Goal: Task Accomplishment & Management: Manage account settings

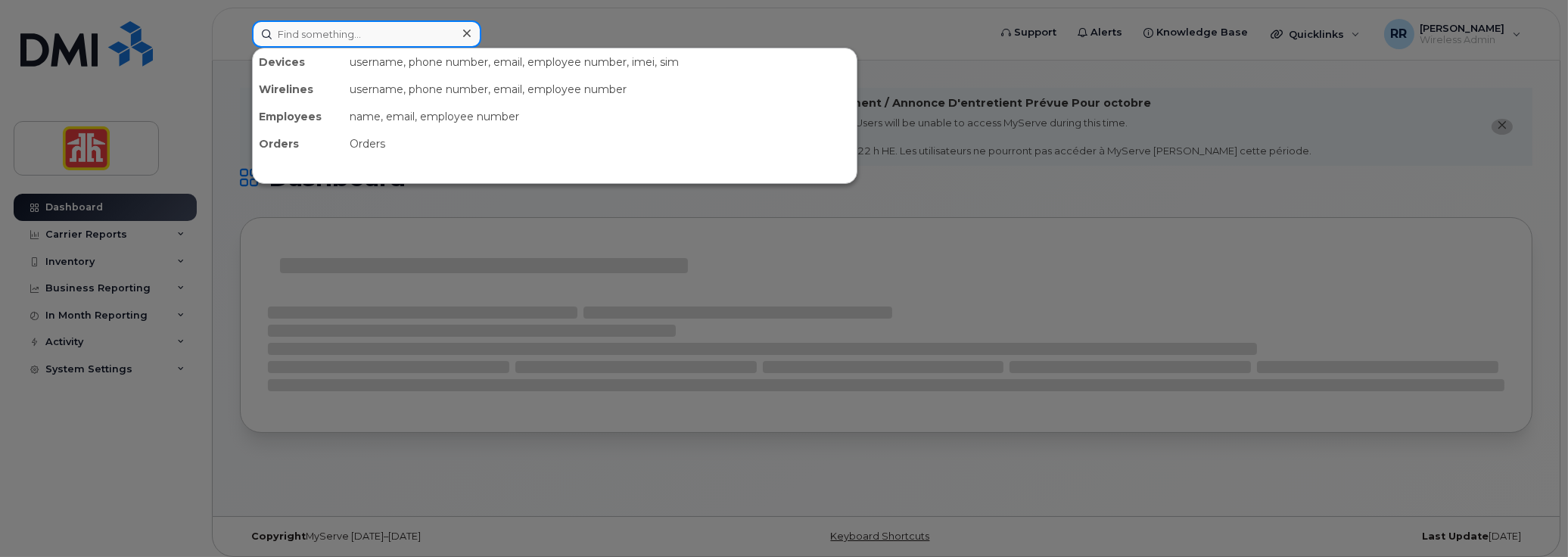
click at [277, 36] on input at bounding box center [367, 34] width 229 height 27
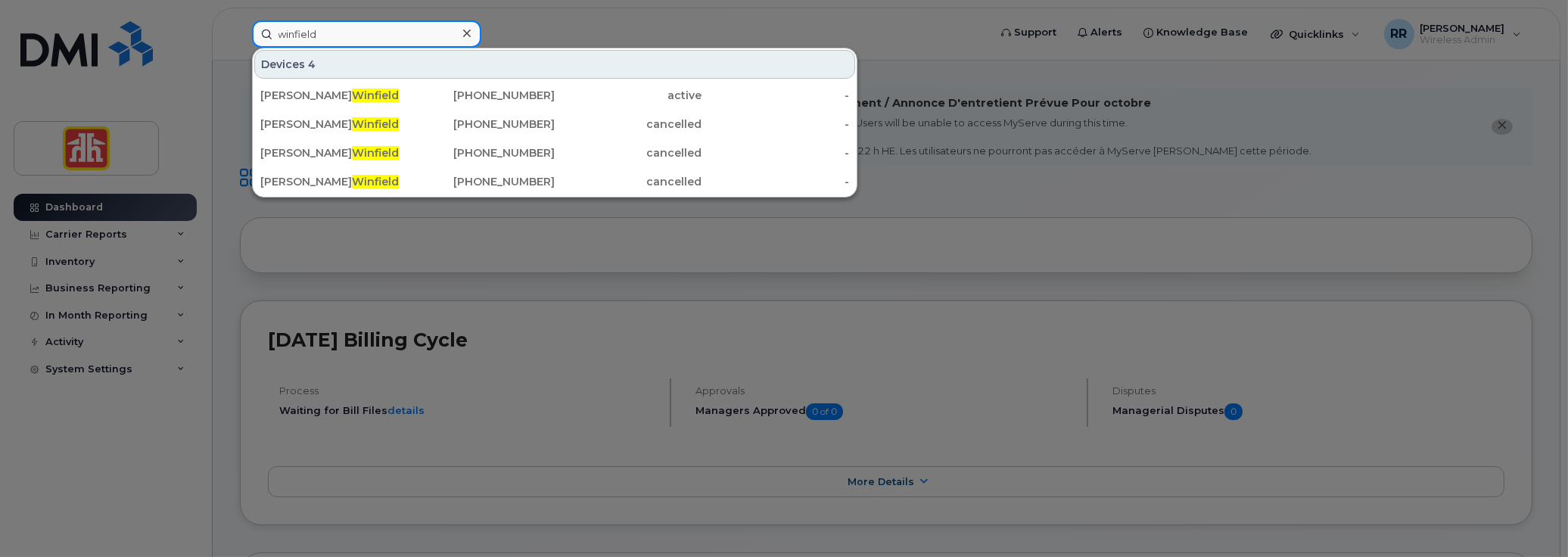
drag, startPoint x: 383, startPoint y: 30, endPoint x: 218, endPoint y: 24, distance: 165.1
click at [240, 24] on div "winfield Devices 4 Bruce Winfield 519-580-3263 active - Bruce Winfield 519-571-…" at bounding box center [614, 34] width 750 height 27
paste input "519-580-3263"
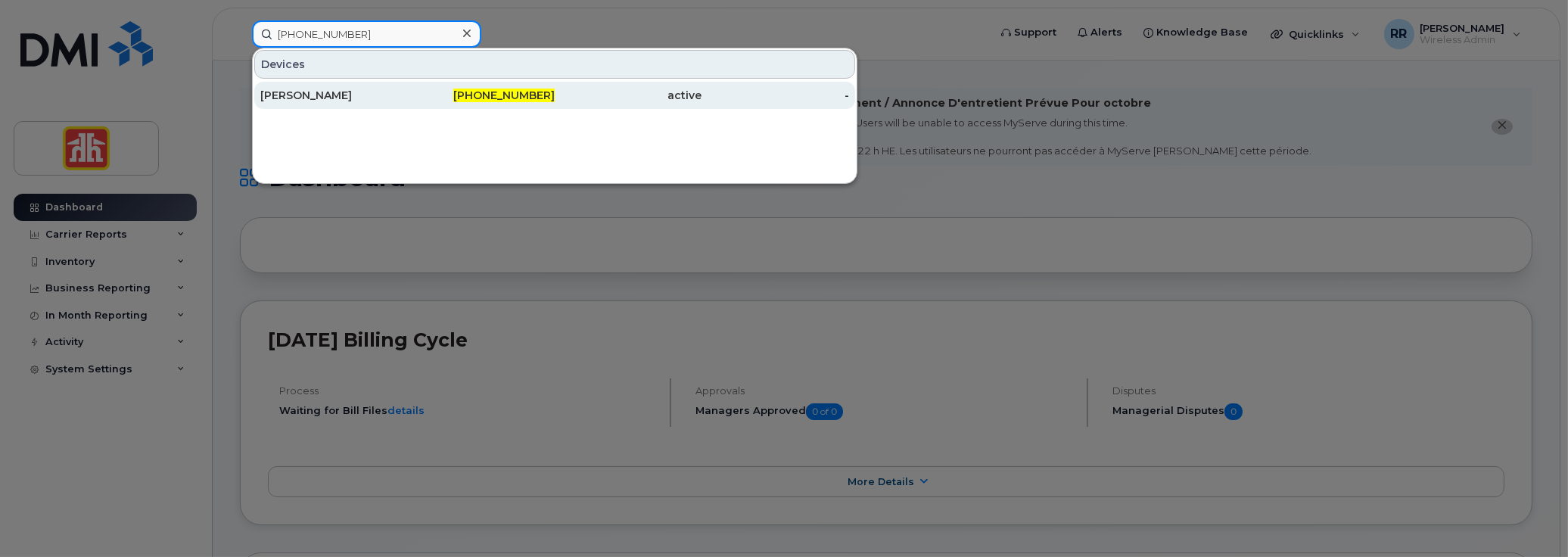
type input "519-580-3263"
click at [311, 98] on div "Bruce Winfield" at bounding box center [333, 95] width 147 height 15
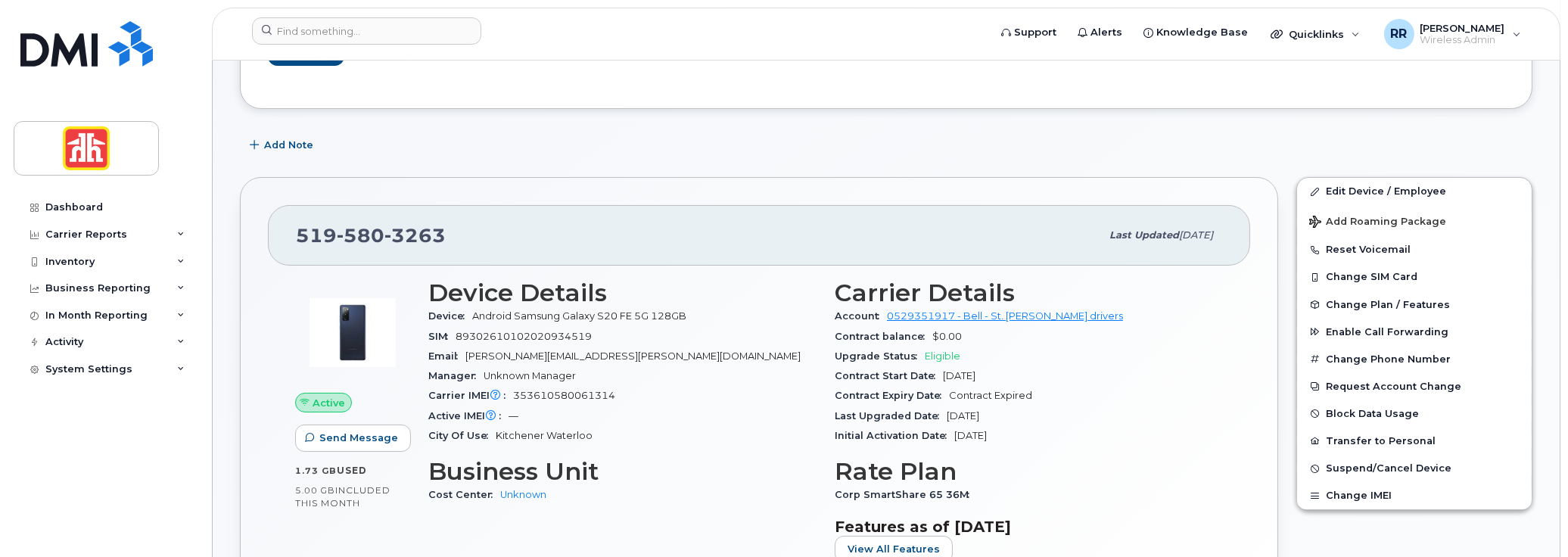
scroll to position [303, 0]
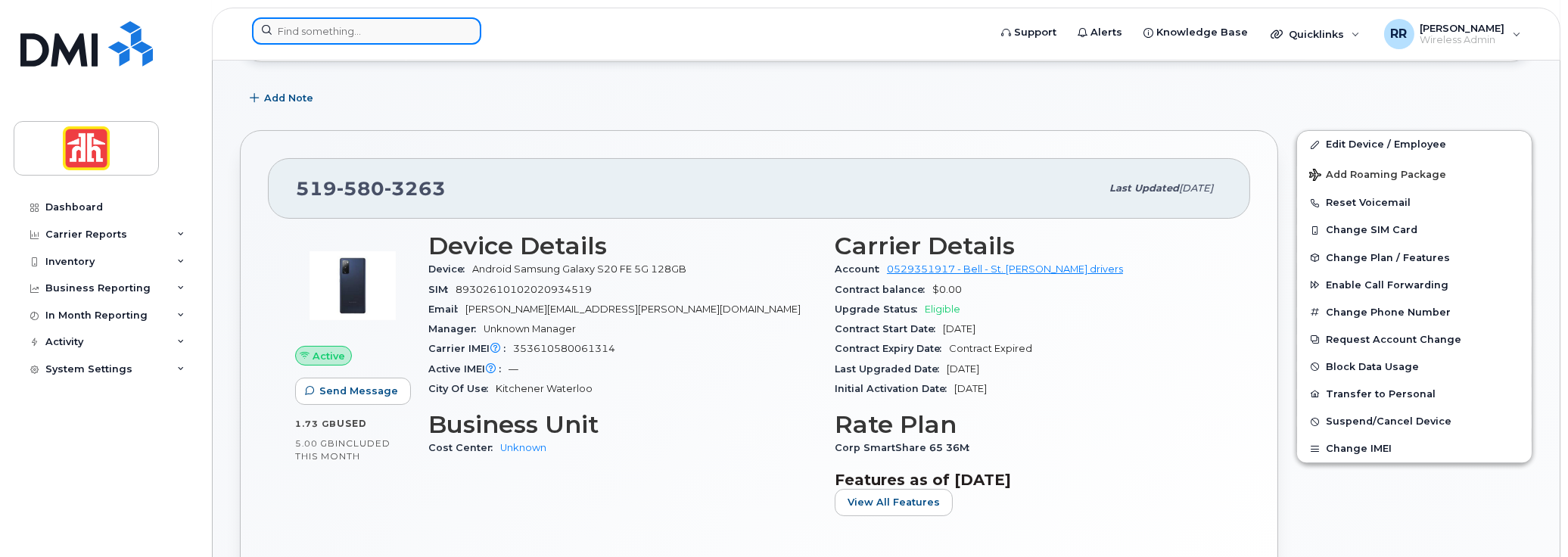
click at [372, 37] on input at bounding box center [367, 31] width 229 height 27
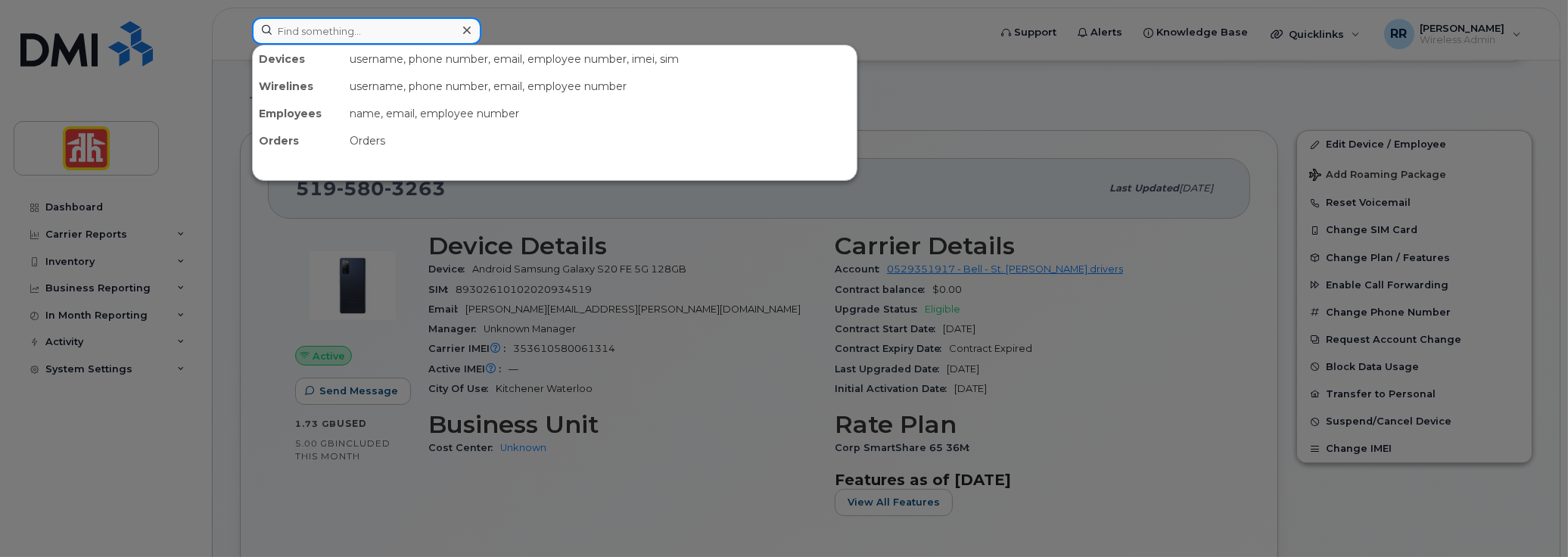
paste input "226-339-3383"
type input "226-339-3383"
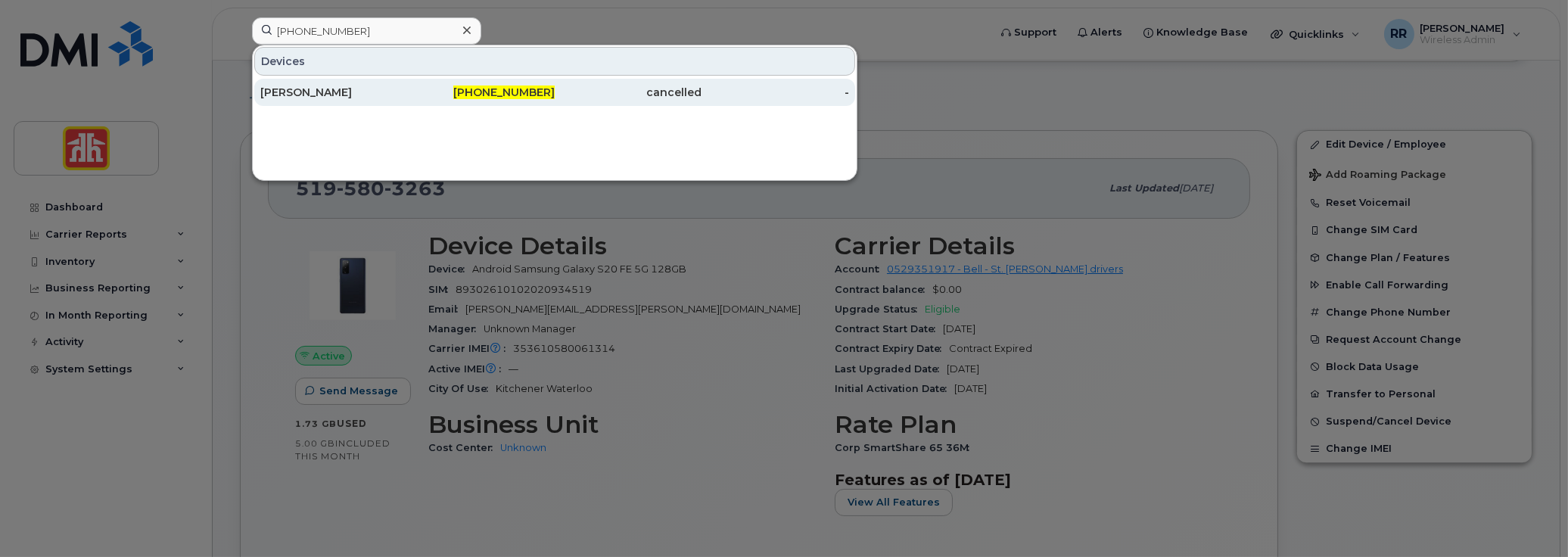
click at [292, 88] on div "[PERSON_NAME]" at bounding box center [333, 93] width 147 height 15
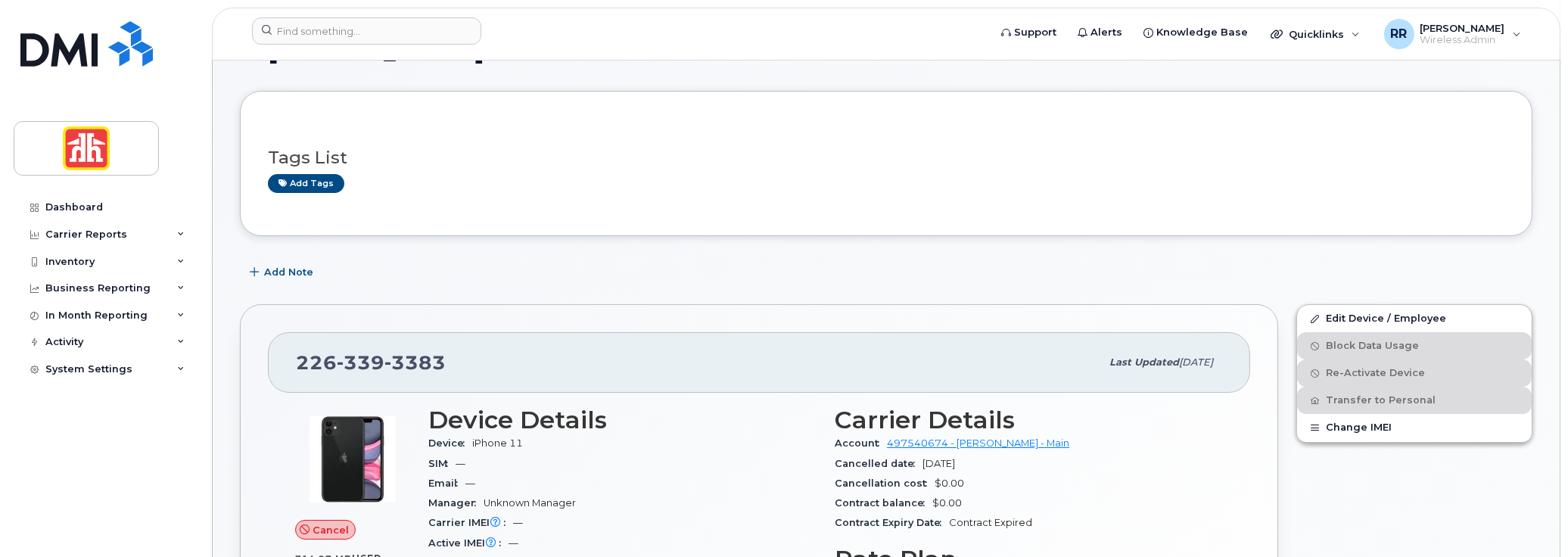
scroll to position [151, 0]
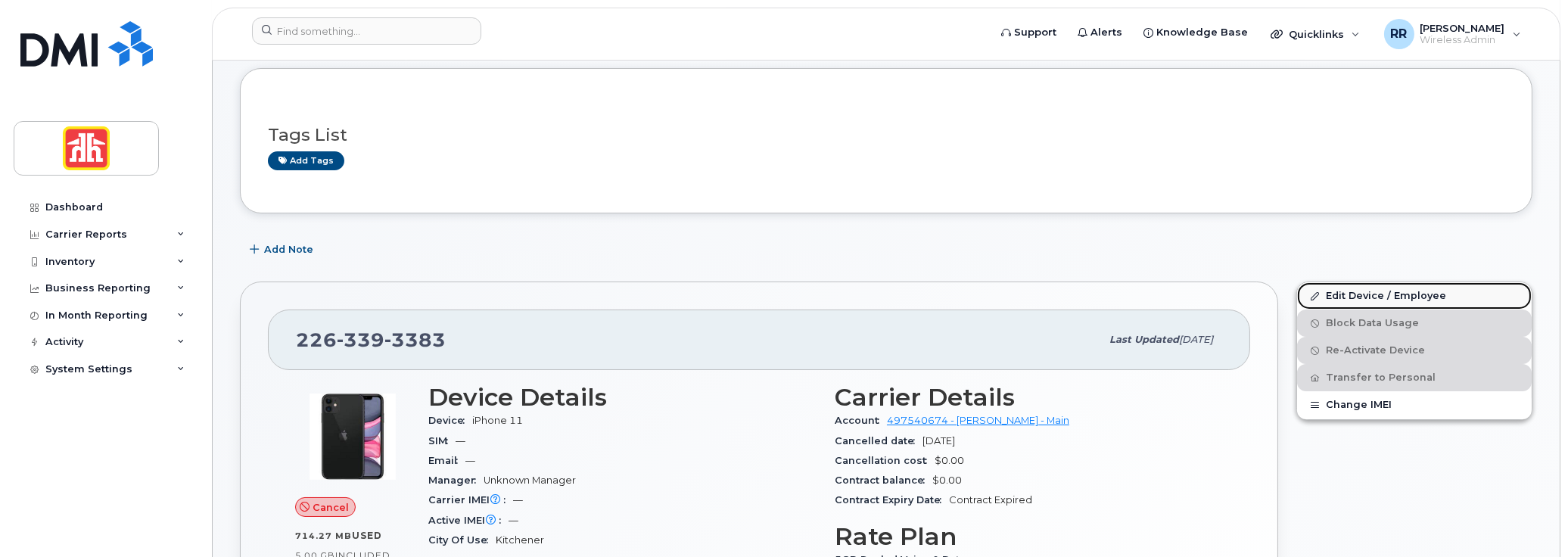
click at [1346, 299] on link "Edit Device / Employee" at bounding box center [1415, 296] width 235 height 27
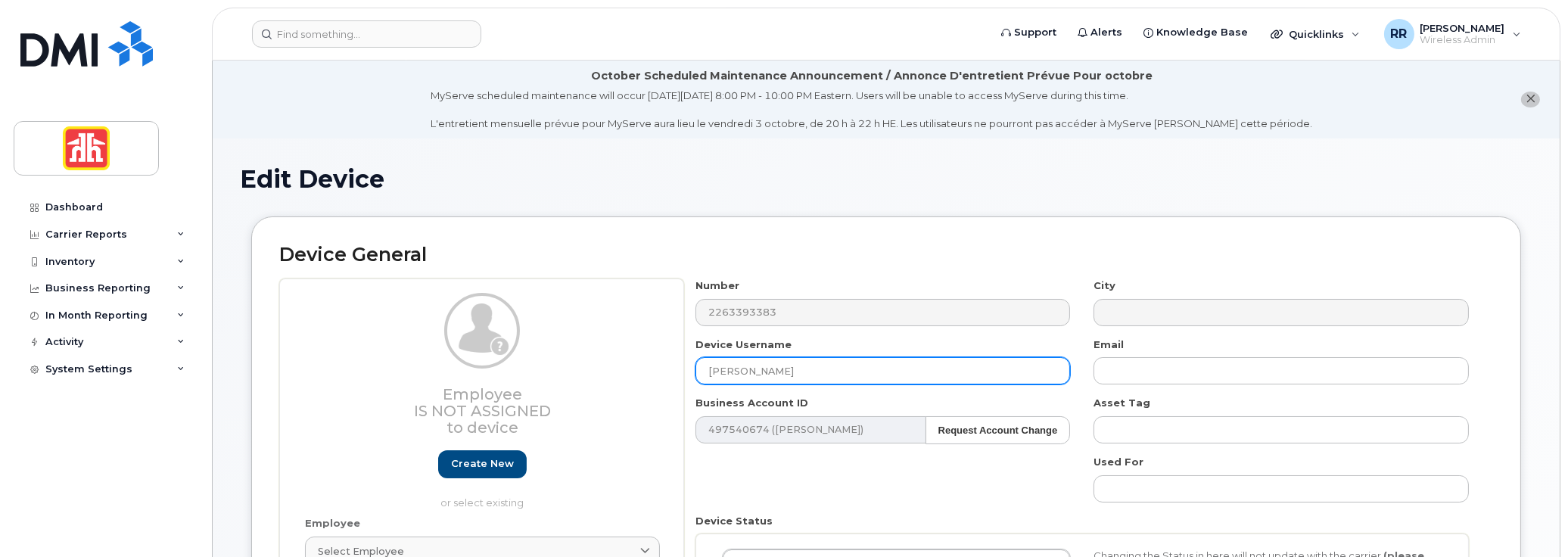
drag, startPoint x: 774, startPoint y: 375, endPoint x: 616, endPoint y: 360, distance: 158.7
click at [616, 360] on div "Employee Is not assigned to device Create new or select existing Employee Selec…" at bounding box center [886, 468] width 1214 height 381
paste input "PRO Road Show"
type input "PRO Road Show"
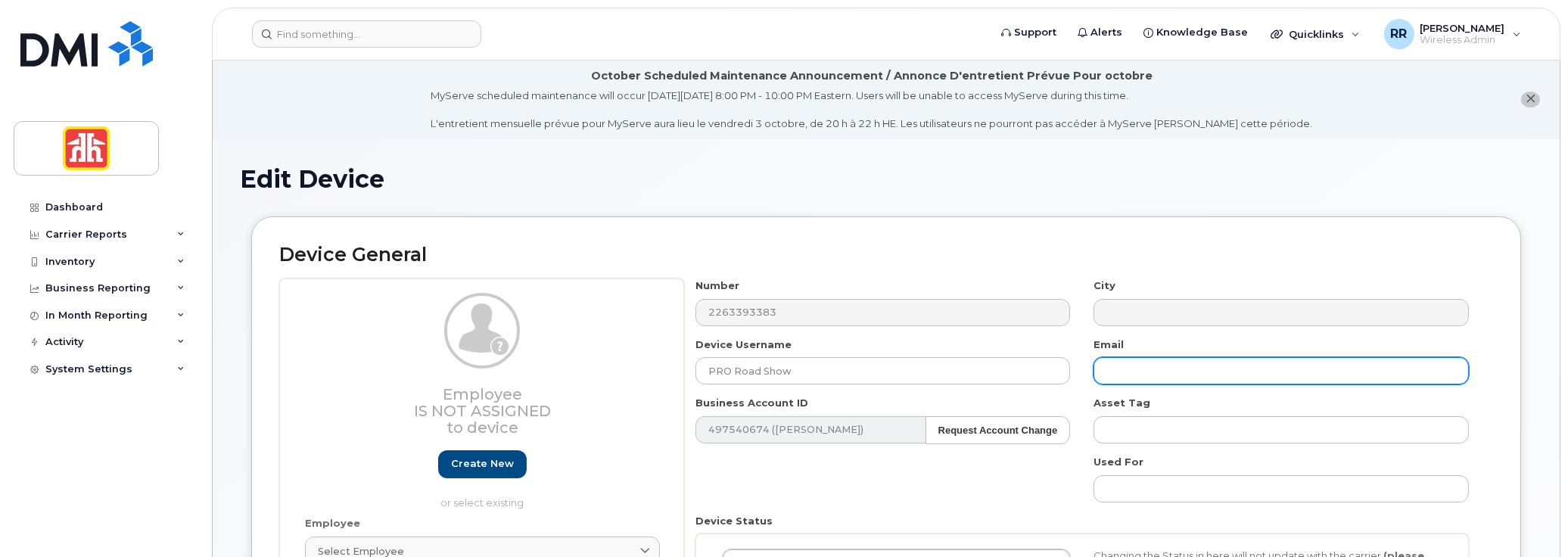
click at [1154, 370] on input "text" at bounding box center [1281, 371] width 376 height 27
paste input "Jessica.Jackman@homehardware.ca"
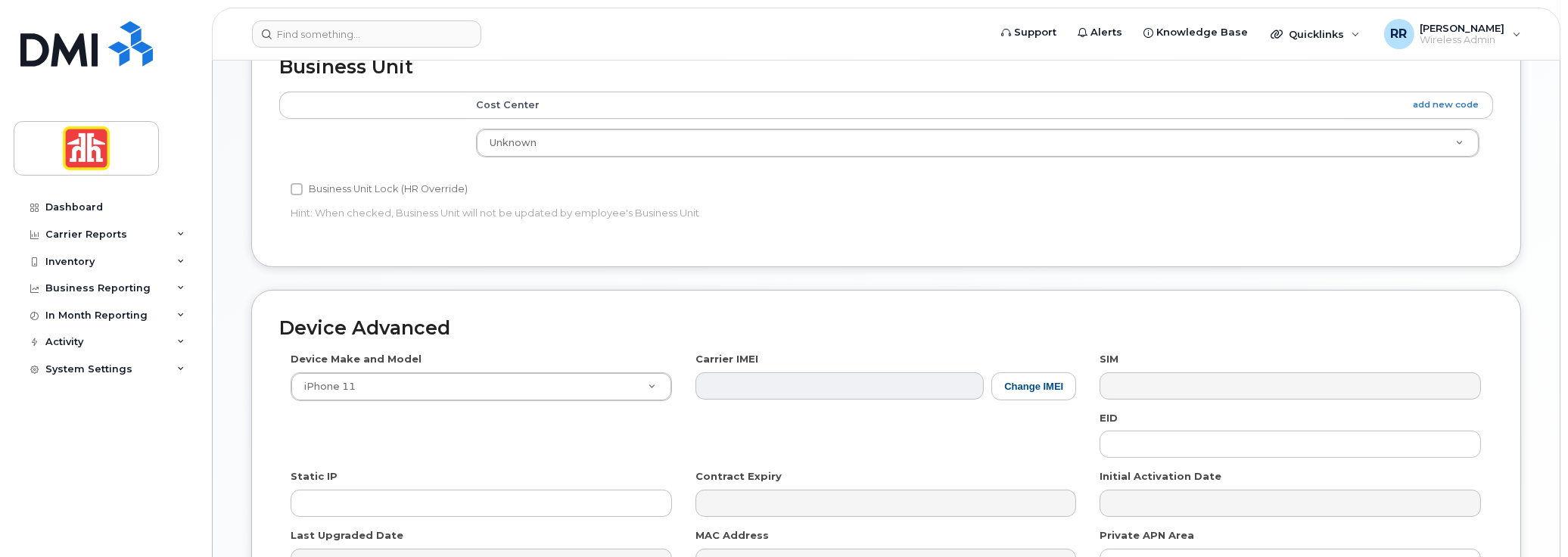
scroll to position [833, 0]
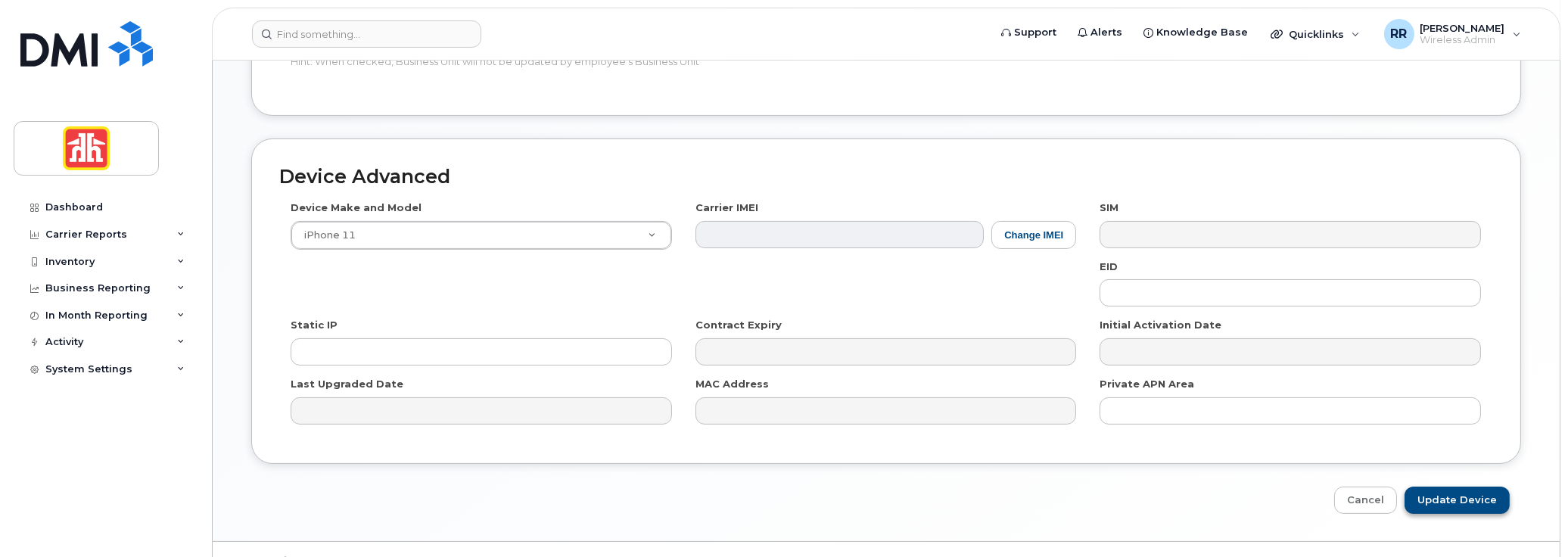
type input "Jessica.Jackman@homehardware.ca"
click at [1429, 487] on input "Update Device" at bounding box center [1456, 500] width 105 height 28
type input "Saving..."
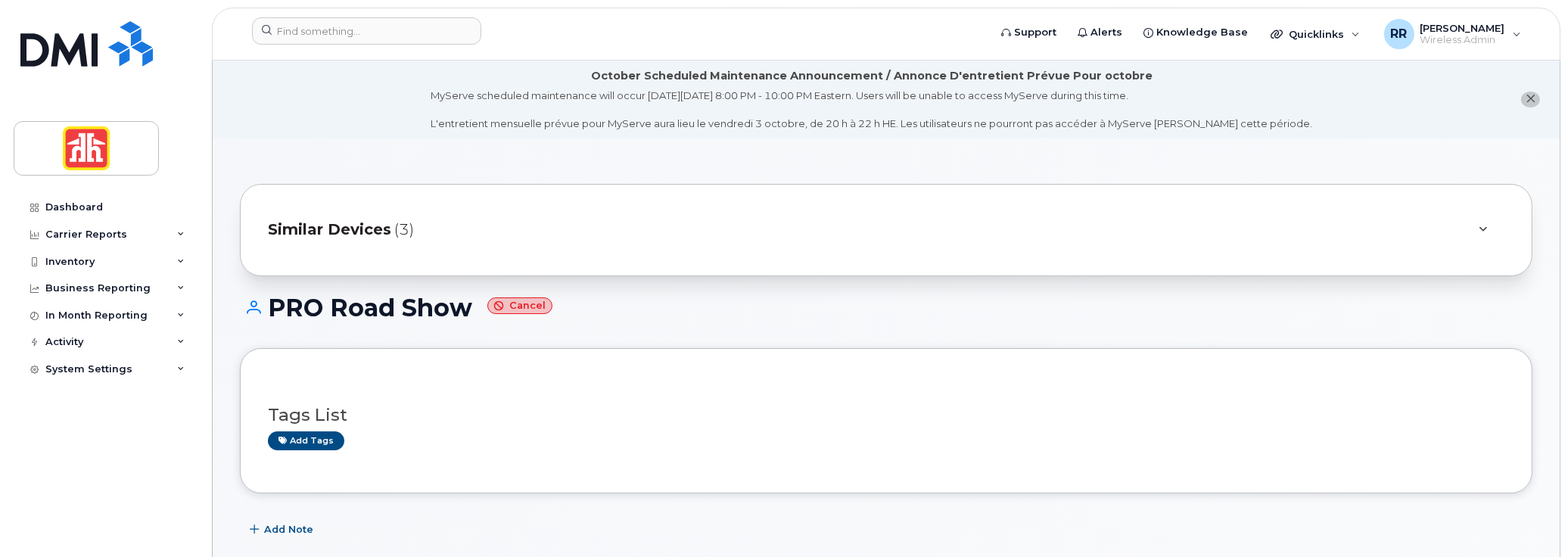
click at [1532, 98] on icon "close notification" at bounding box center [1530, 98] width 10 height 10
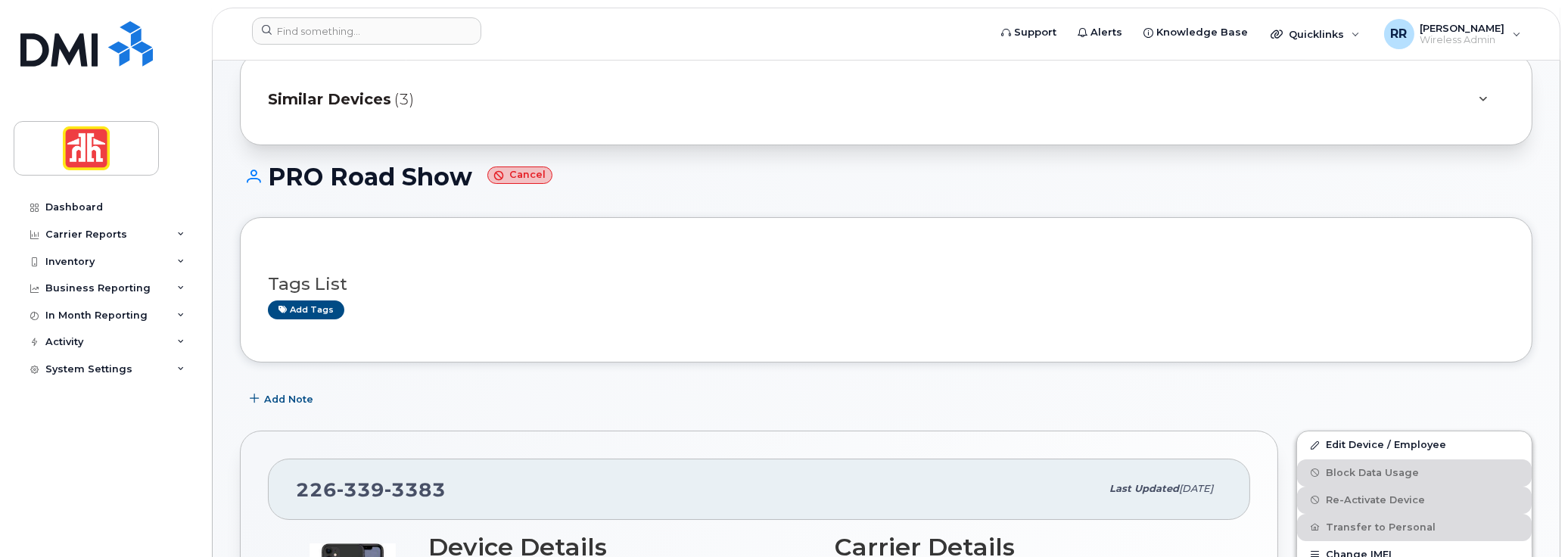
scroll to position [76, 0]
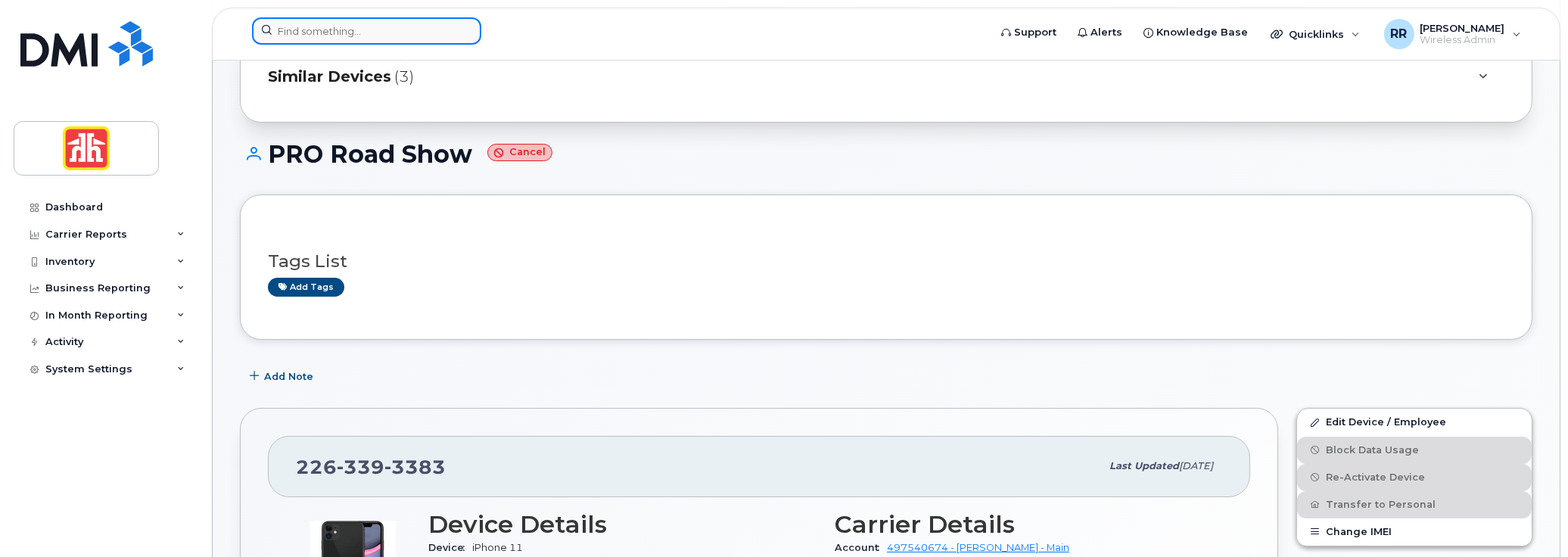
click at [320, 38] on input at bounding box center [367, 31] width 229 height 27
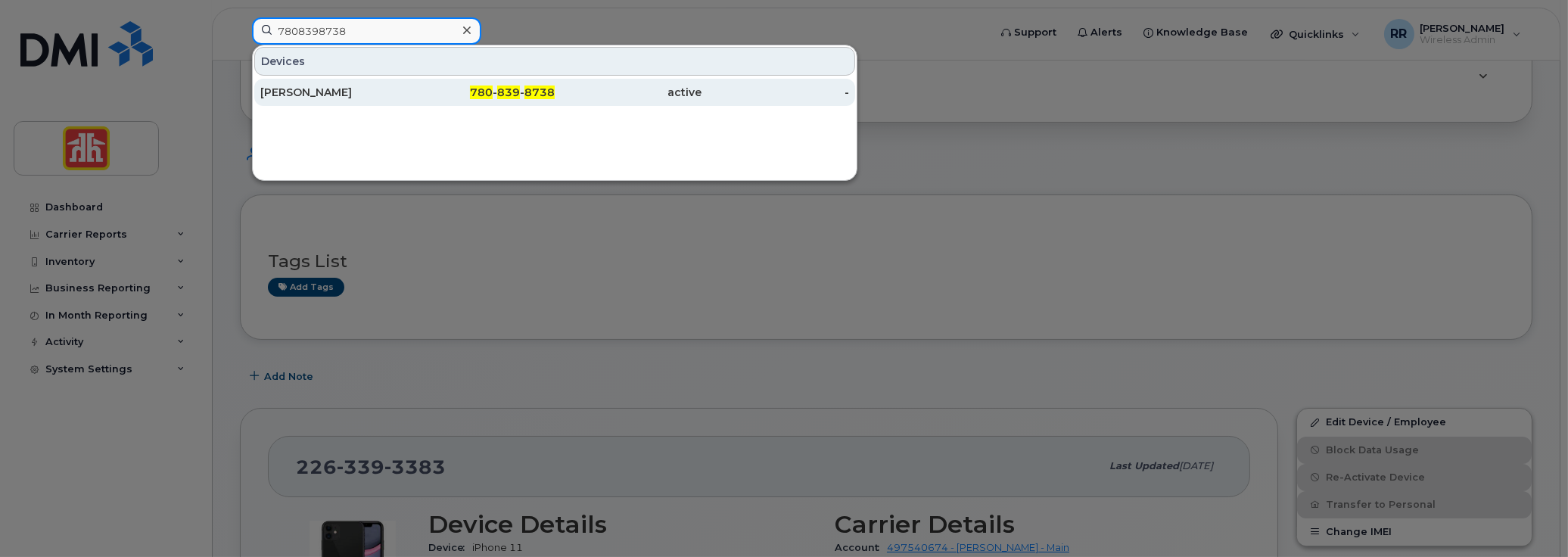
type input "7808398738"
click at [426, 92] on div "780 - 839 - 8738" at bounding box center [482, 93] width 147 height 15
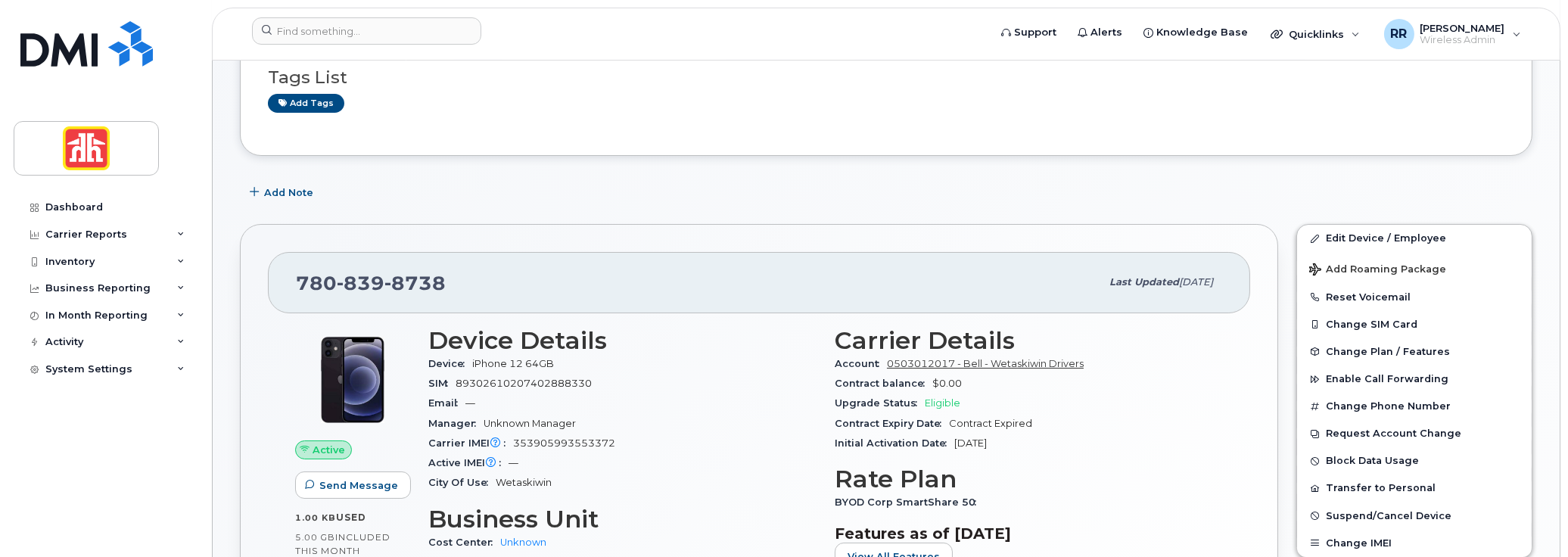
scroll to position [303, 0]
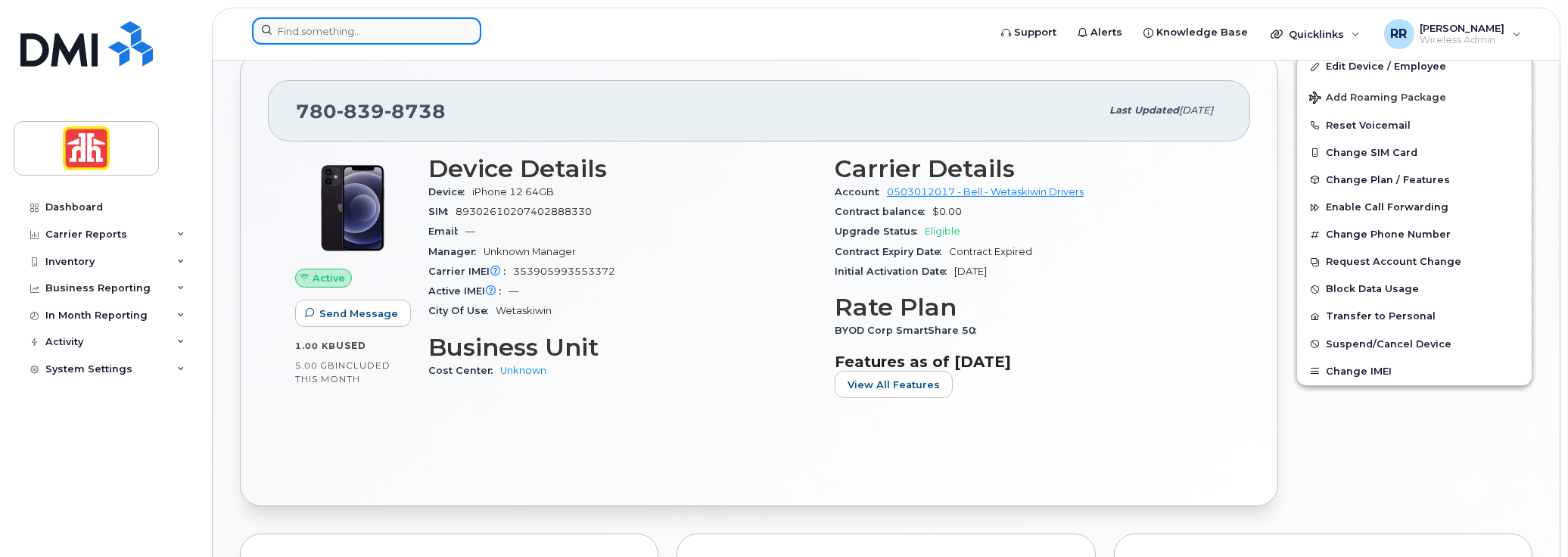
click at [405, 30] on input at bounding box center [367, 31] width 229 height 27
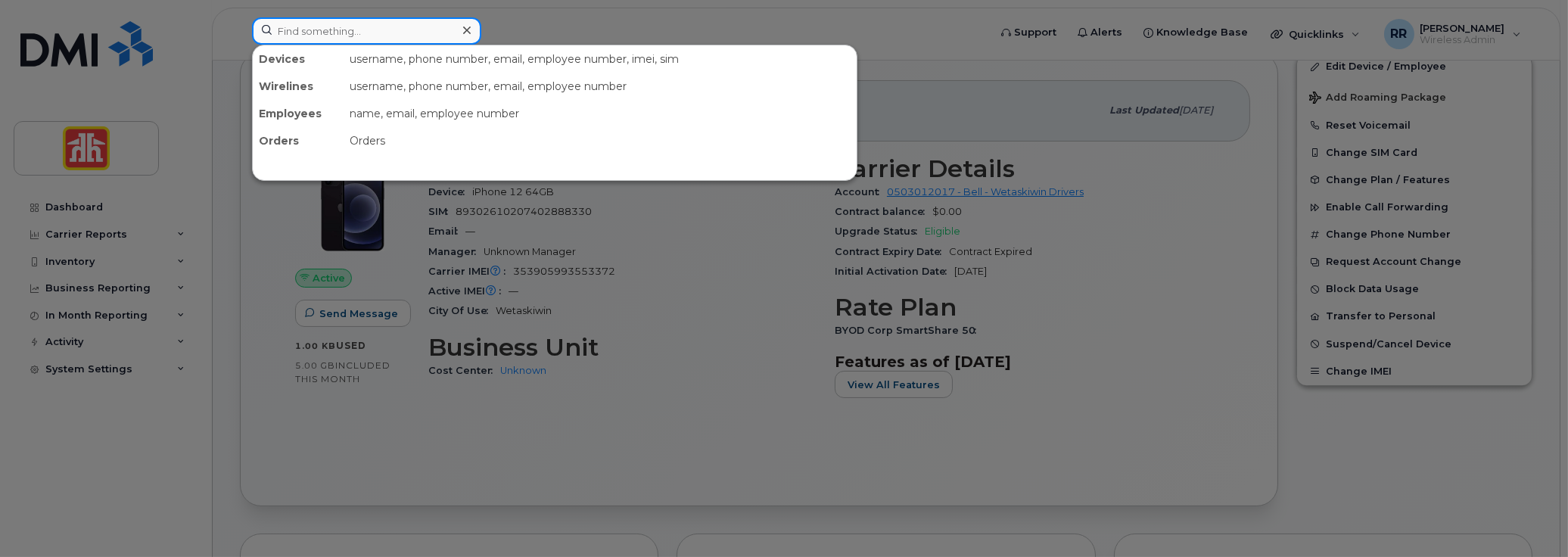
paste input "[PERSON_NAME]"
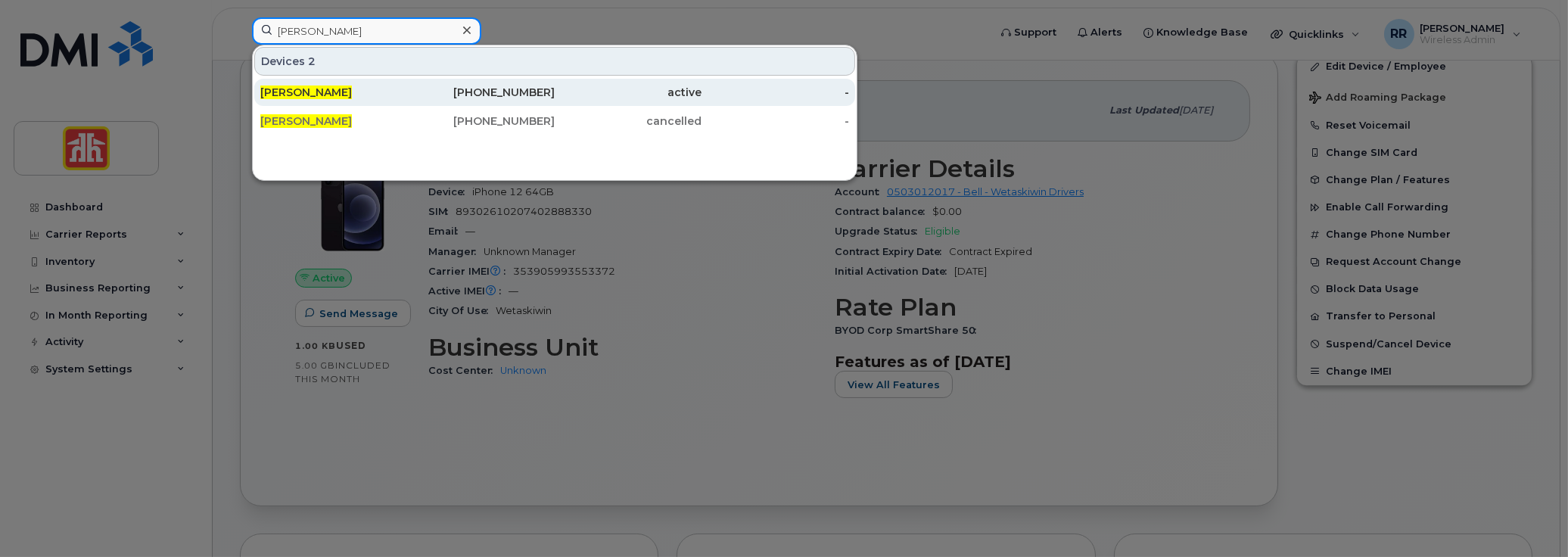
type input "[PERSON_NAME]"
click at [335, 91] on span "[PERSON_NAME]" at bounding box center [305, 93] width 91 height 13
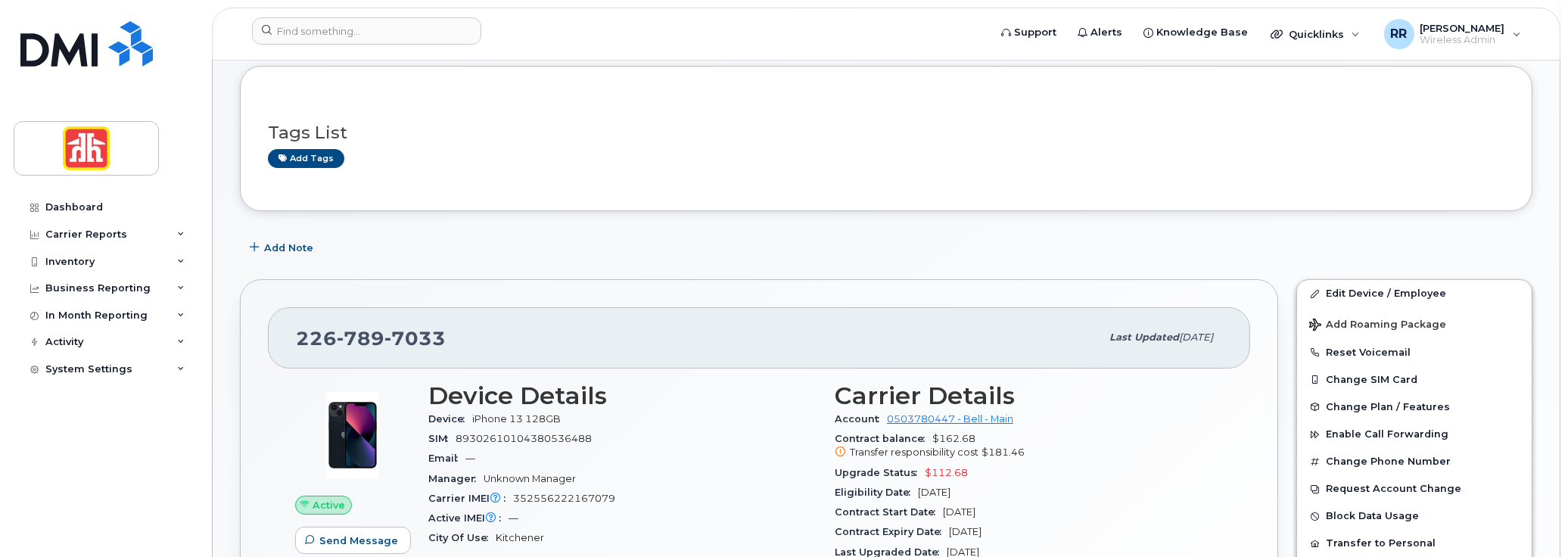
scroll to position [303, 0]
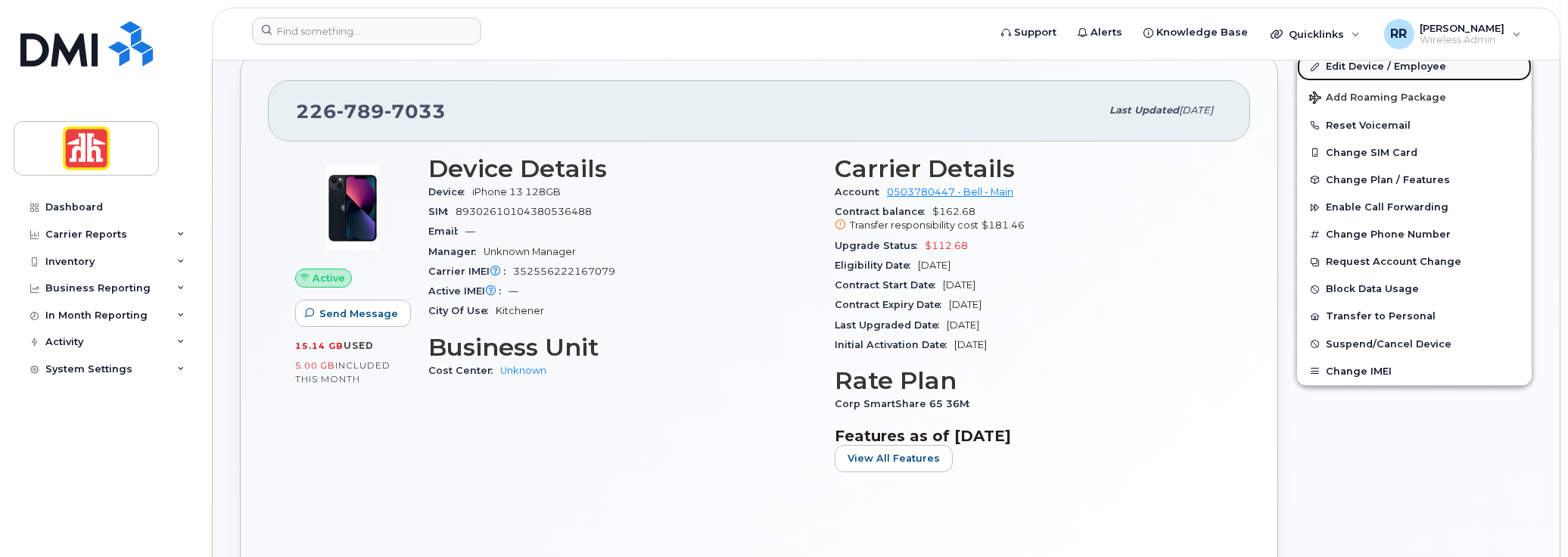
click at [1358, 62] on link "Edit Device / Employee" at bounding box center [1415, 66] width 235 height 27
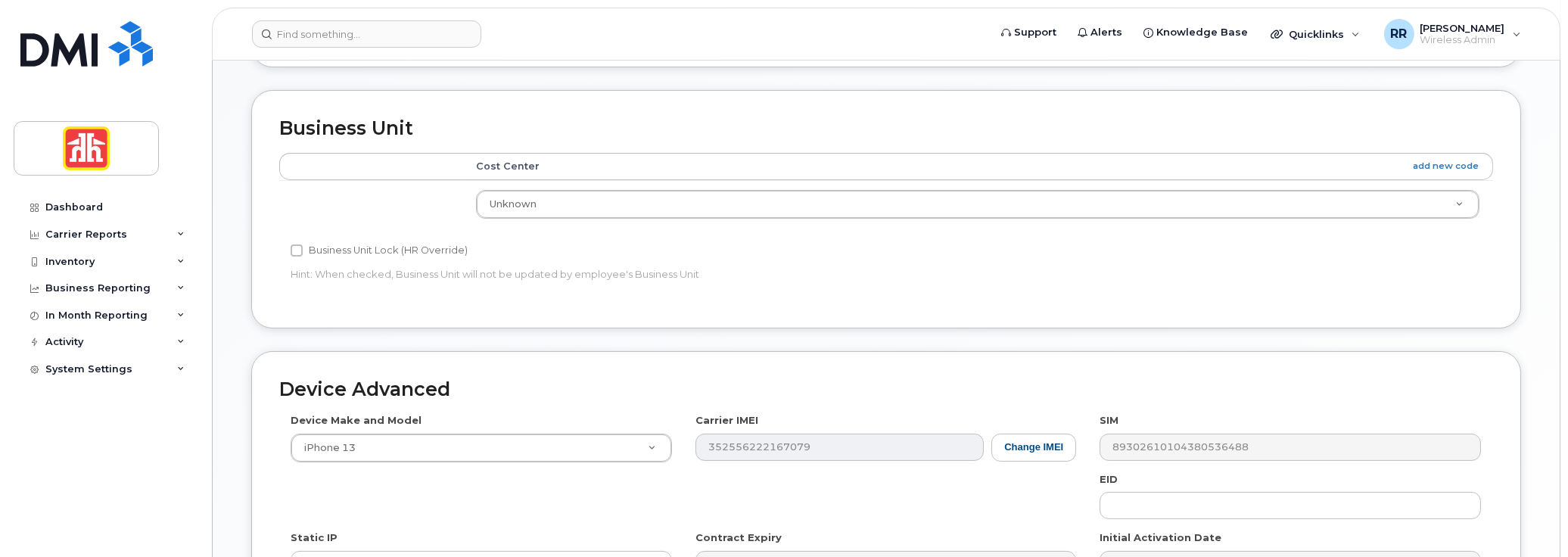
scroll to position [681, 0]
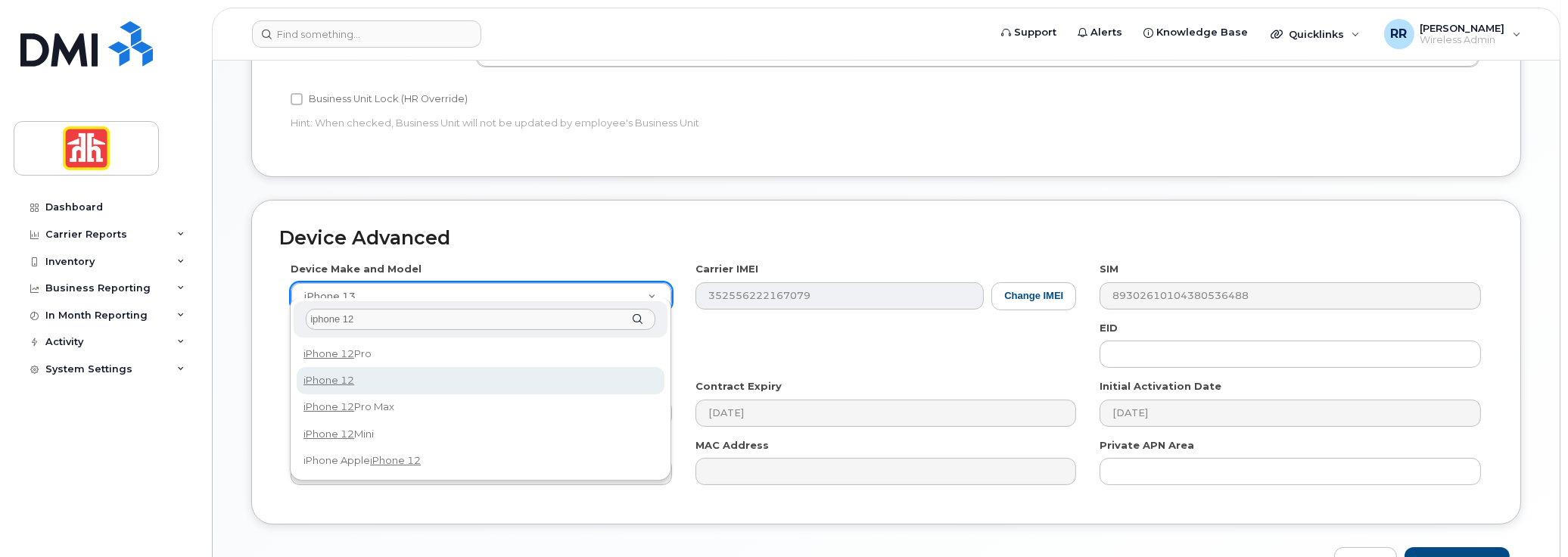
type input "iphone 12"
select select "2435"
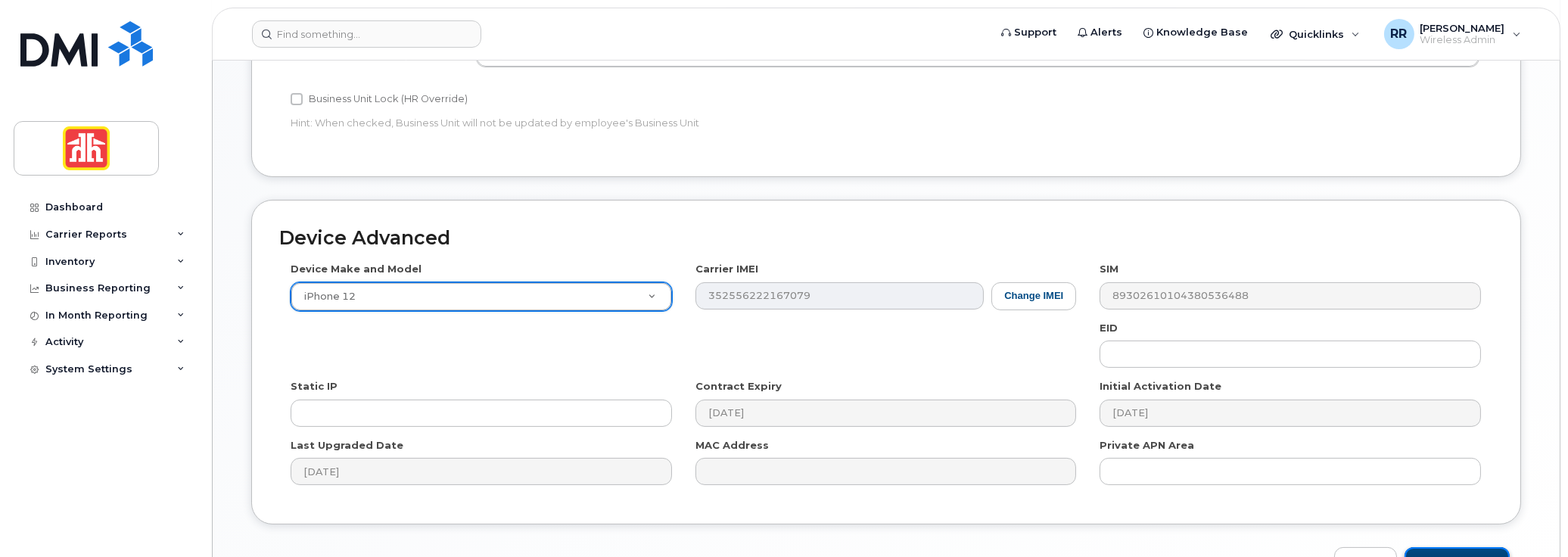
click at [1465, 549] on input "Update Device" at bounding box center [1456, 561] width 105 height 28
type input "Saving..."
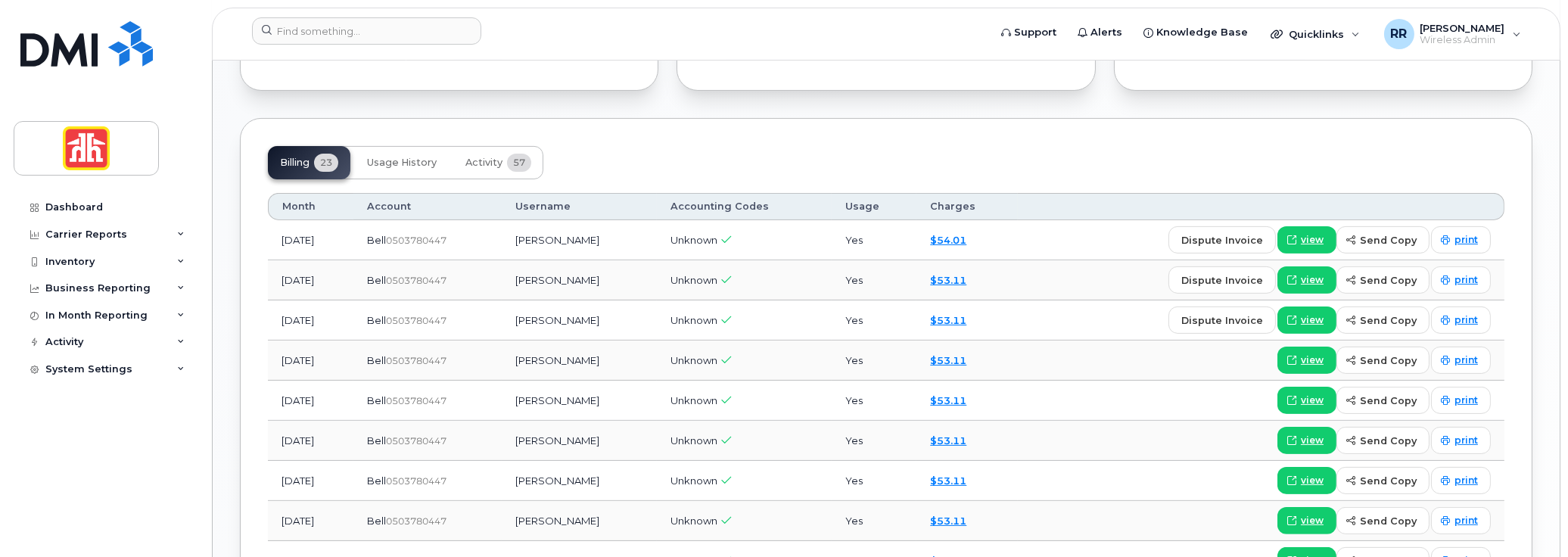
scroll to position [1060, 0]
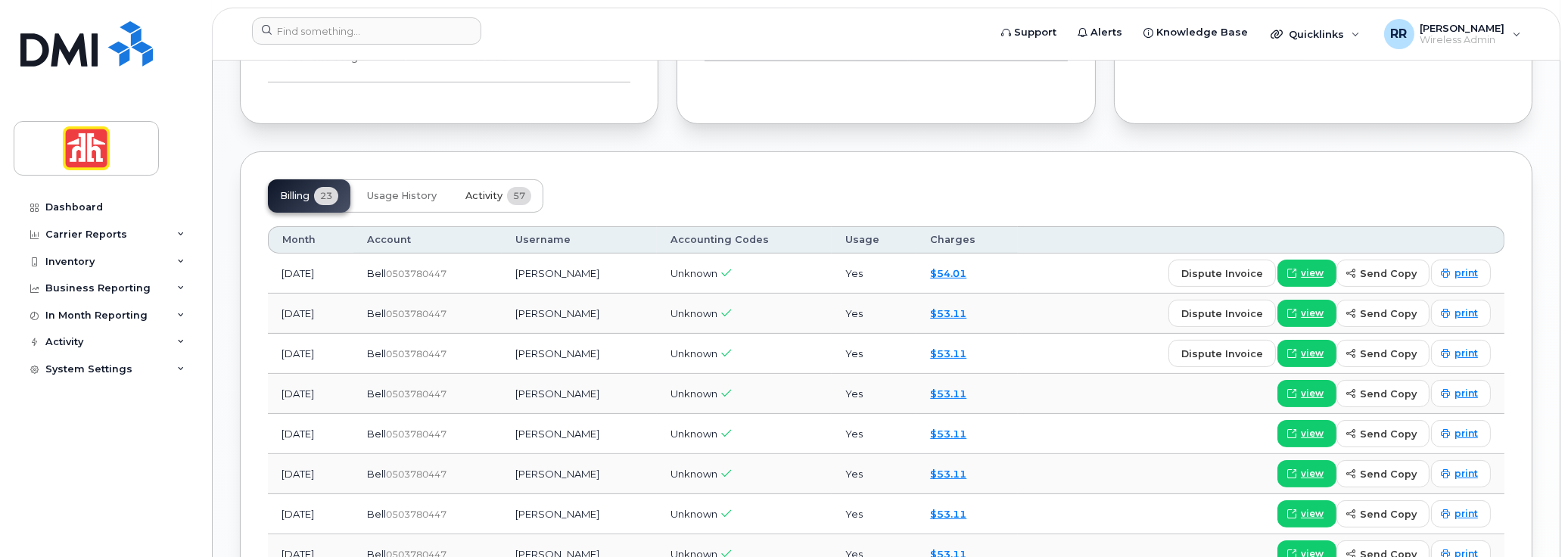
click at [489, 190] on span "Activity" at bounding box center [483, 196] width 38 height 13
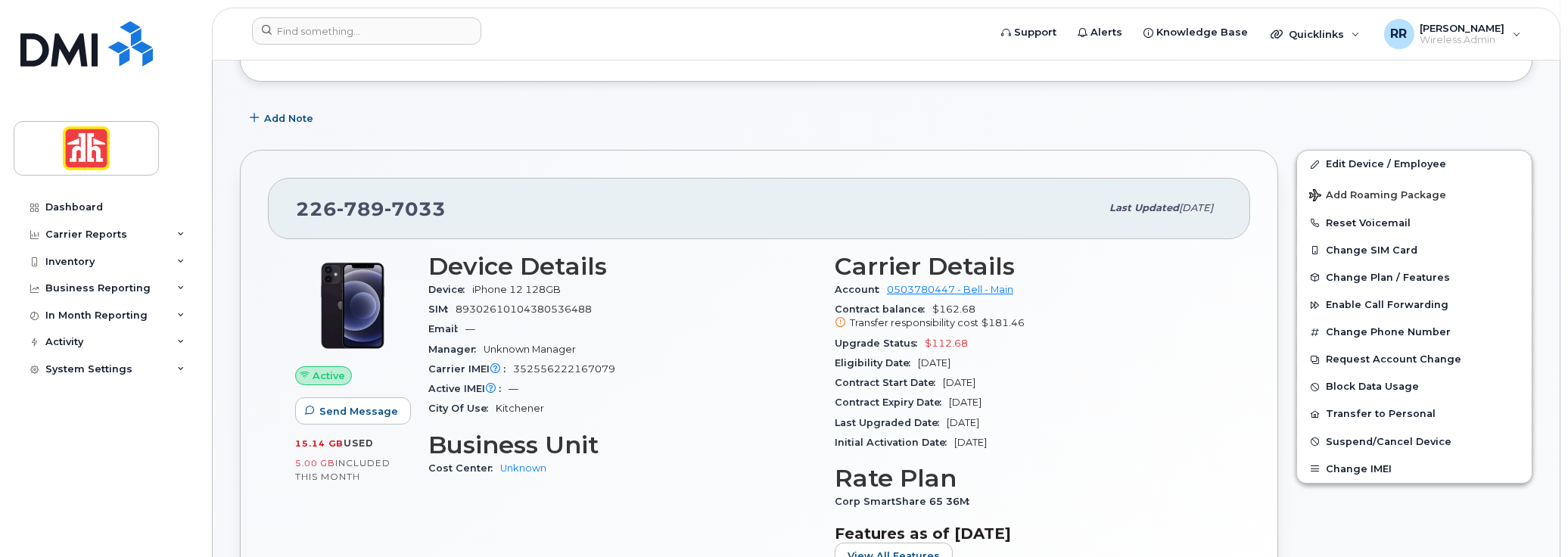
scroll to position [199, 0]
